Goal: Information Seeking & Learning: Find specific fact

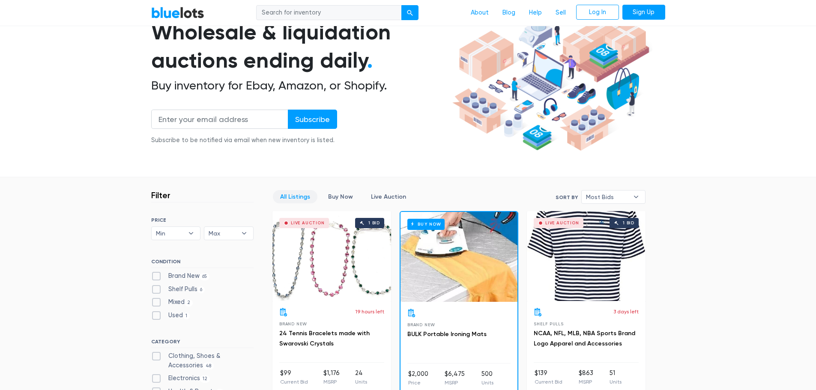
scroll to position [72, 0]
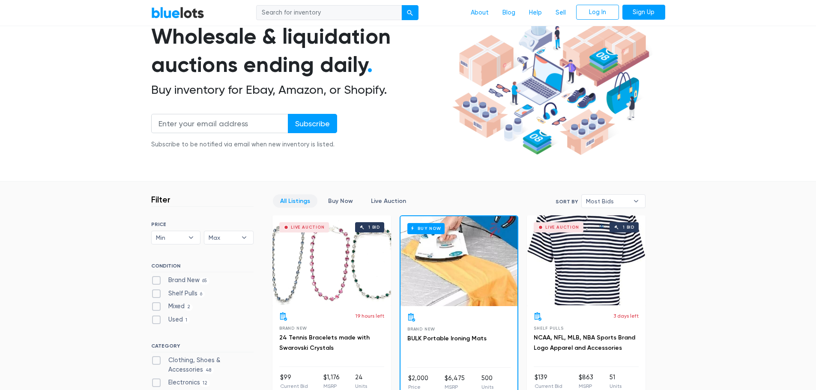
click at [287, 13] on input "search" at bounding box center [329, 12] width 146 height 15
type input "thank u"
click at [401, 5] on button "submit" at bounding box center [409, 12] width 17 height 15
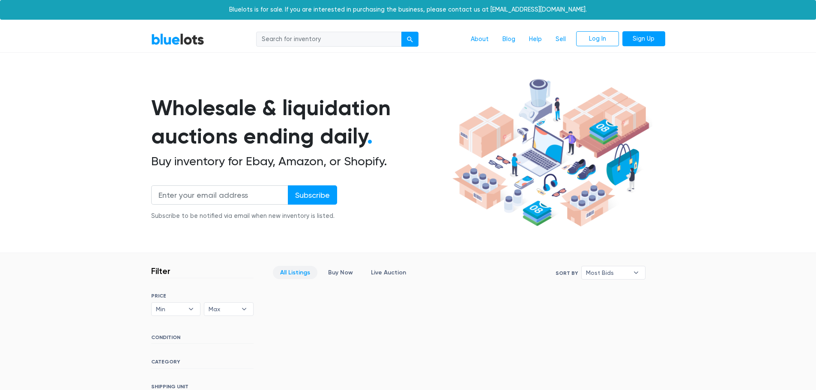
click at [291, 29] on nav "BlueLots About Blog Help Sell Log In Sign Up" at bounding box center [408, 40] width 816 height 26
click at [290, 36] on input "search" at bounding box center [329, 39] width 146 height 15
type input "thank"
click at [401, 32] on button "submit" at bounding box center [409, 39] width 17 height 15
click at [306, 39] on input "search" at bounding box center [329, 39] width 146 height 15
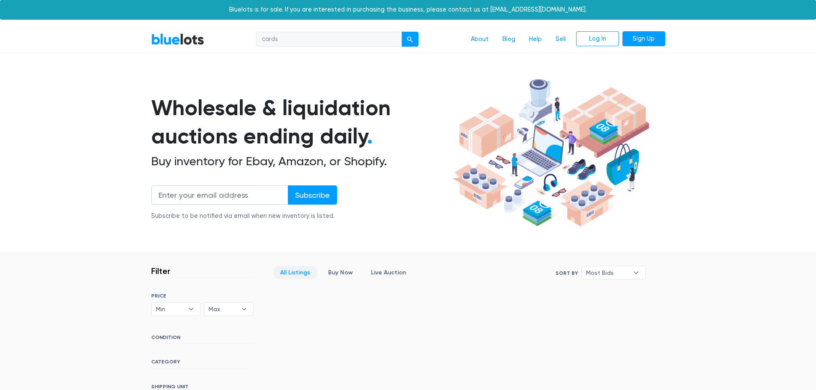
type input "cards"
click at [401, 32] on button "submit" at bounding box center [409, 39] width 17 height 15
click at [295, 37] on input "search" at bounding box center [329, 39] width 146 height 15
paste input "860002183657"
type input "860002183657"
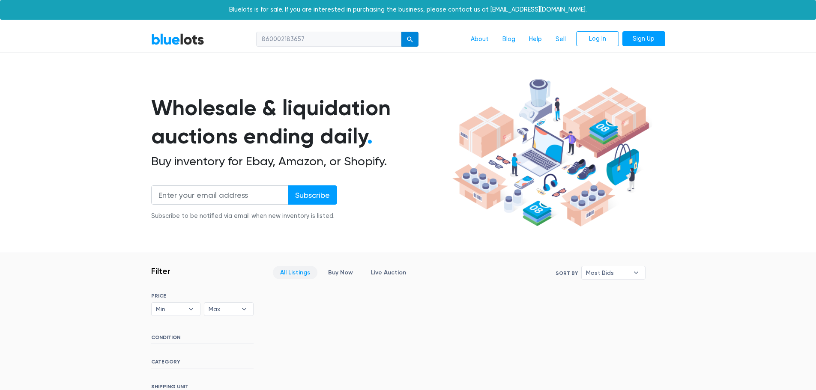
click at [408, 39] on div "submit" at bounding box center [410, 39] width 6 height 6
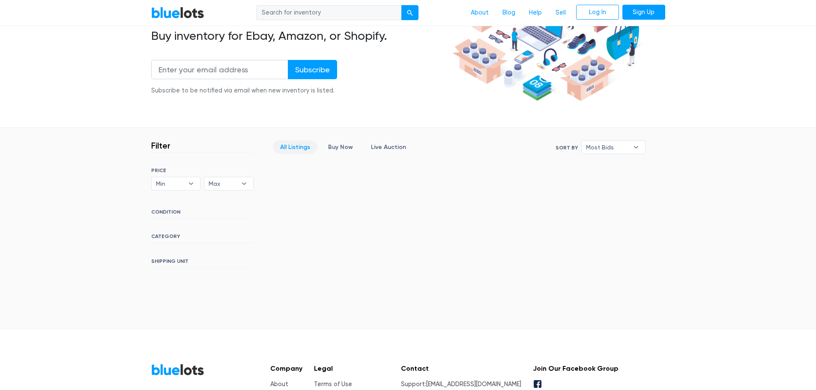
scroll to position [143, 0]
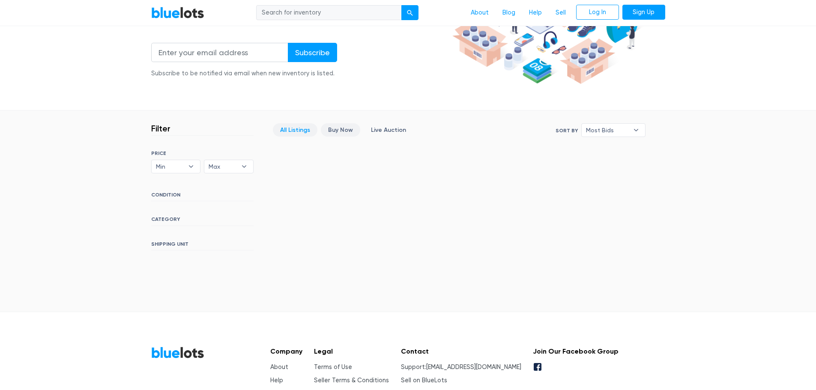
click at [344, 131] on link "Buy Now" at bounding box center [340, 129] width 39 height 13
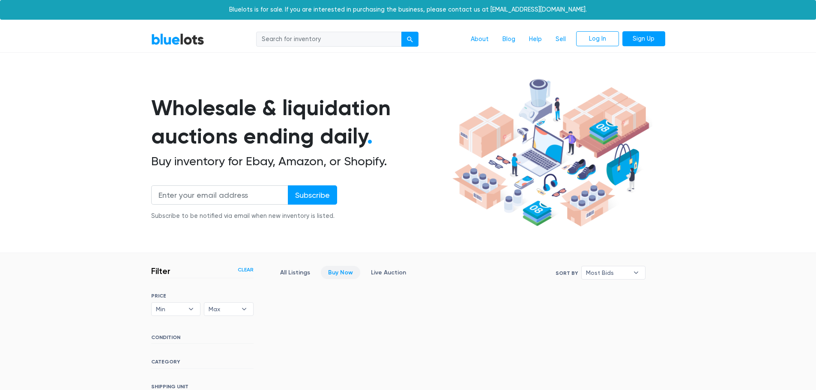
scroll to position [204, 0]
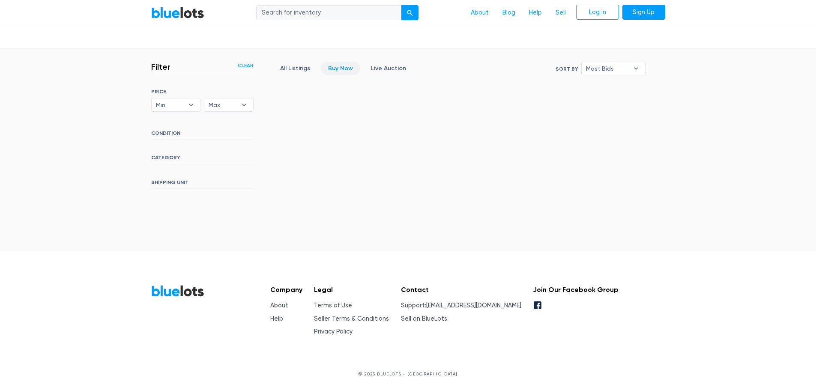
click at [192, 135] on h6 "CONDITION" at bounding box center [202, 134] width 102 height 9
click at [172, 132] on h6 "CONDITION" at bounding box center [202, 134] width 102 height 9
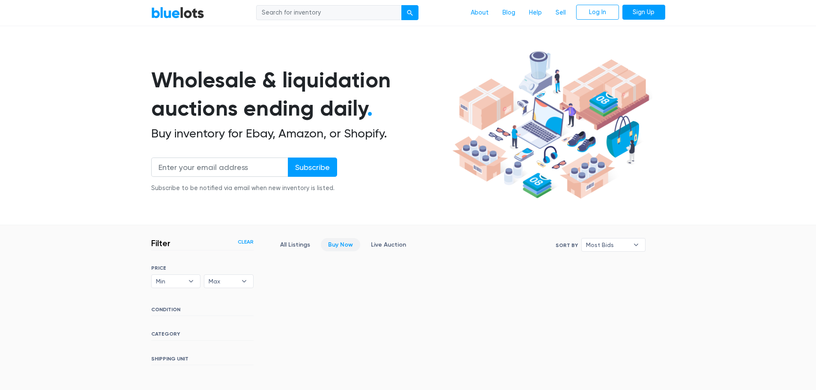
scroll to position [0, 0]
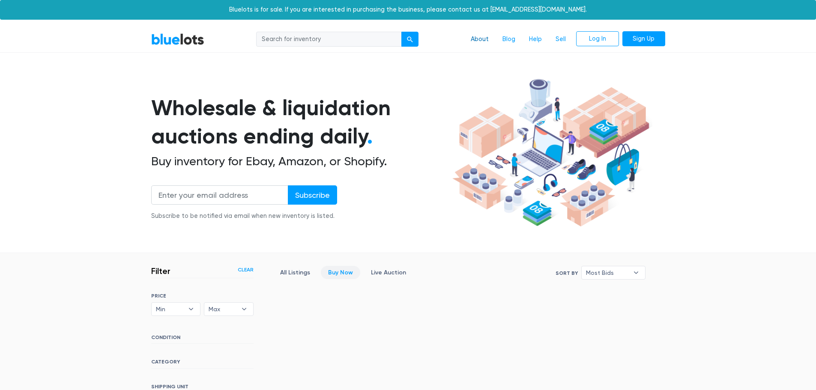
click at [472, 39] on link "About" at bounding box center [480, 39] width 32 height 16
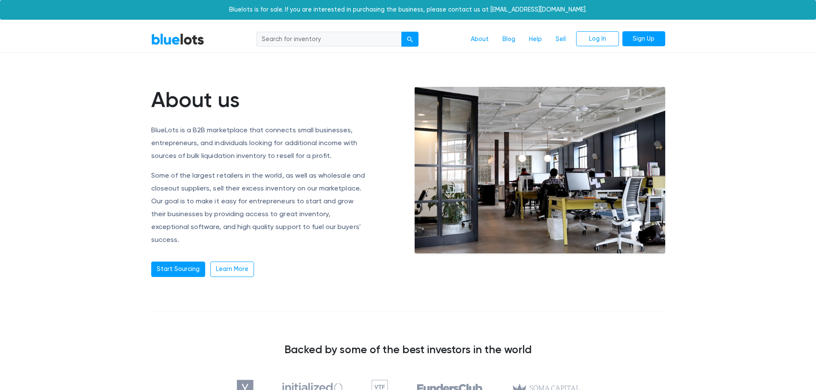
click at [183, 41] on link "BlueLots" at bounding box center [177, 39] width 53 height 12
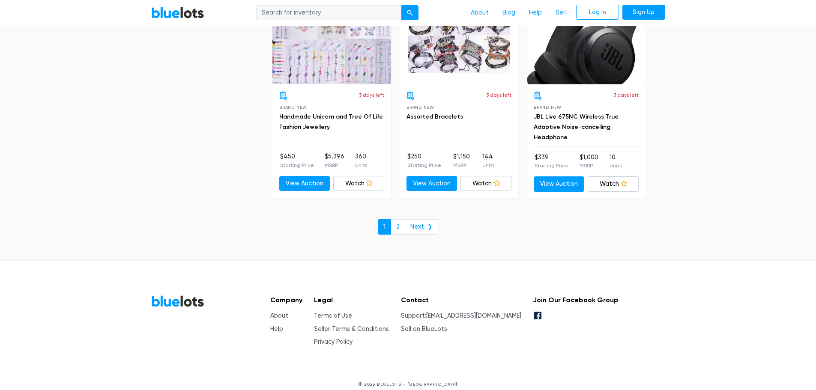
scroll to position [3705, 0]
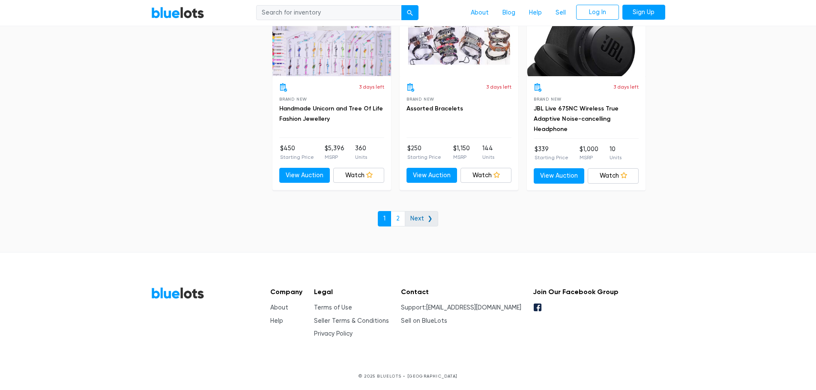
click at [418, 216] on link "Next ❯" at bounding box center [421, 218] width 33 height 15
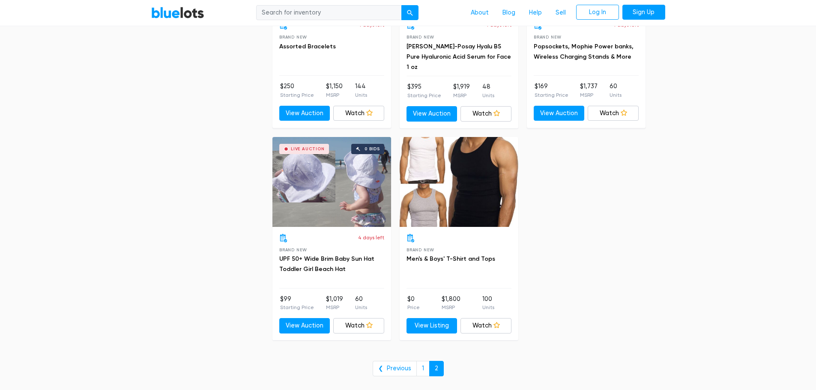
scroll to position [2356, 0]
